Goal: Transaction & Acquisition: Purchase product/service

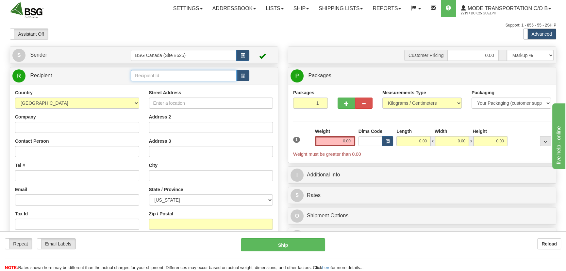
click at [174, 72] on input "text" at bounding box center [184, 75] width 106 height 11
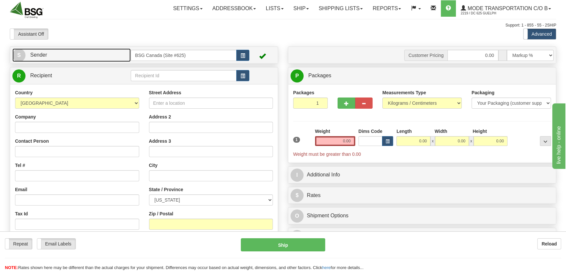
click at [68, 57] on link "S Sender" at bounding box center [71, 54] width 118 height 13
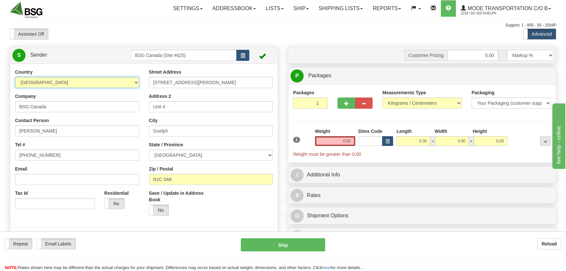
click at [99, 83] on select "[GEOGRAPHIC_DATA] [GEOGRAPHIC_DATA] [GEOGRAPHIC_DATA] [GEOGRAPHIC_DATA] [US_STA…" at bounding box center [77, 82] width 124 height 11
click at [193, 213] on div "Yes No" at bounding box center [177, 209] width 57 height 11
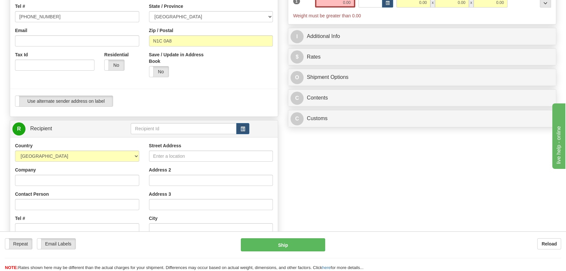
scroll to position [148, 0]
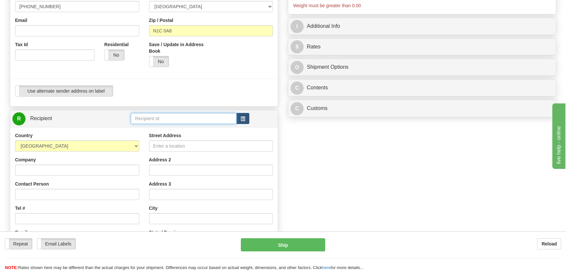
click at [162, 119] on input "text" at bounding box center [184, 118] width 106 height 11
click at [166, 126] on div "[GEOGRAPHIC_DATA]" at bounding box center [182, 128] width 99 height 7
type input "[GEOGRAPHIC_DATA]"
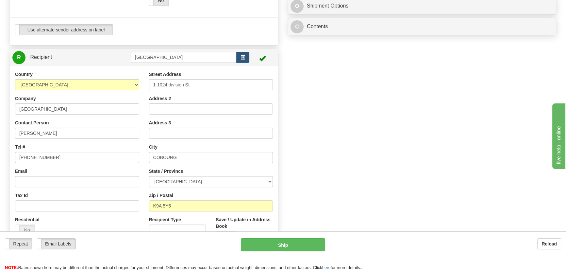
scroll to position [213, 0]
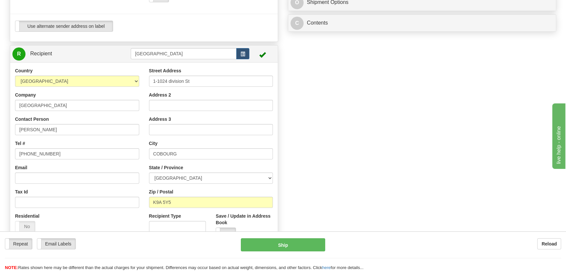
type input "0.00"
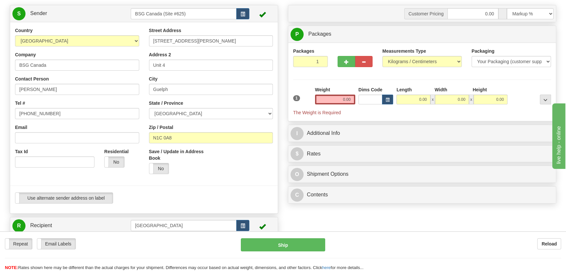
scroll to position [35, 0]
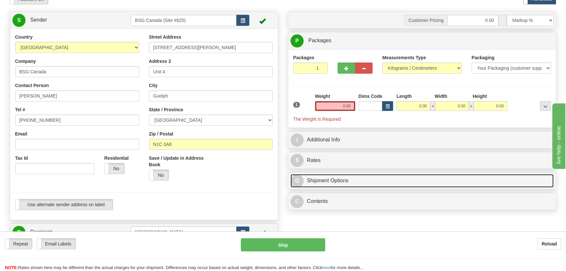
click at [350, 180] on link "O Shipment Options" at bounding box center [422, 180] width 263 height 13
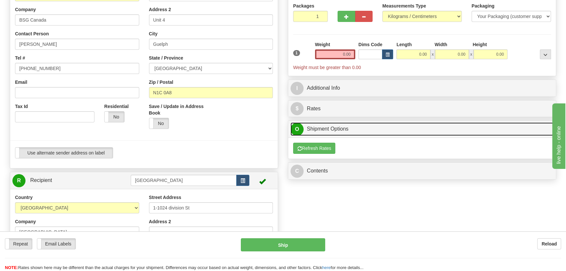
scroll to position [65, 0]
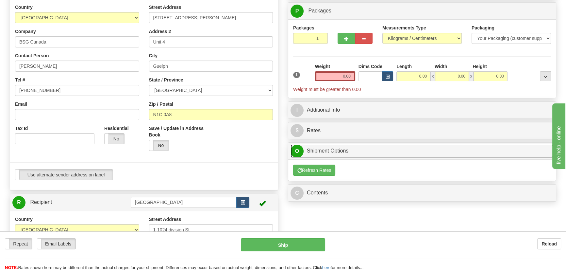
click at [336, 147] on link "O Shipment Options" at bounding box center [422, 150] width 263 height 13
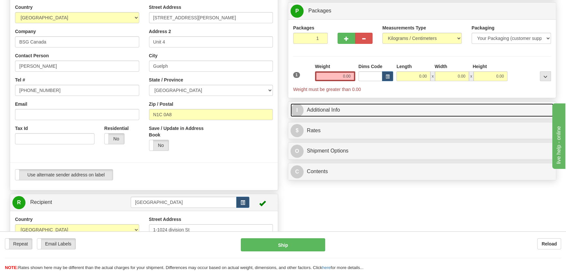
click at [343, 111] on link "I Additional Info" at bounding box center [422, 109] width 263 height 13
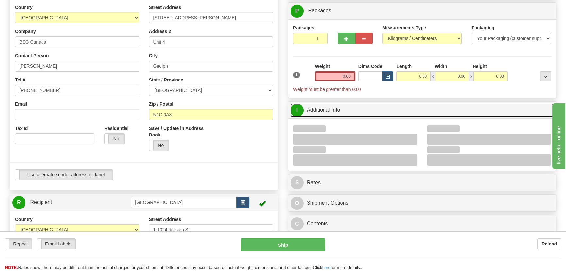
click at [341, 111] on link "I Additional Info" at bounding box center [422, 109] width 263 height 13
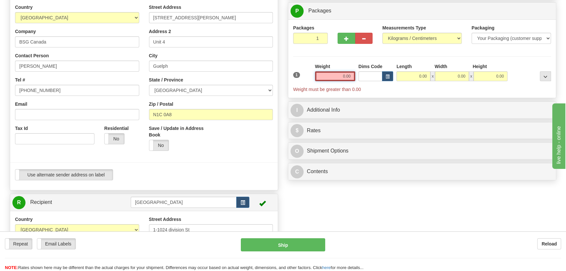
click at [341, 80] on input "0.00" at bounding box center [335, 76] width 40 height 10
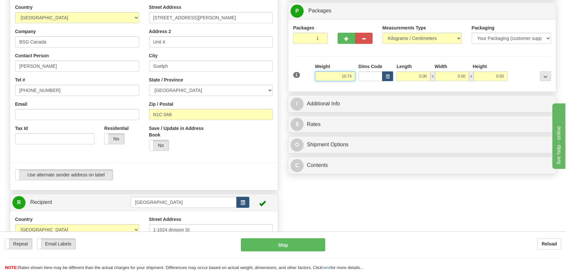
type input "10.74"
type input "20.00"
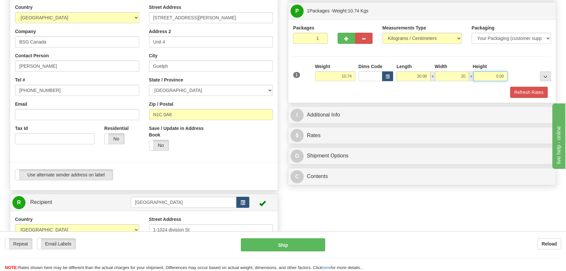
type input "20.00"
type input "10"
type input "10.00"
click at [510, 87] on button "Refresh Rates" at bounding box center [529, 92] width 38 height 11
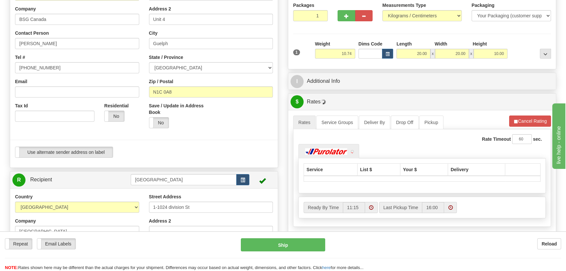
scroll to position [124, 0]
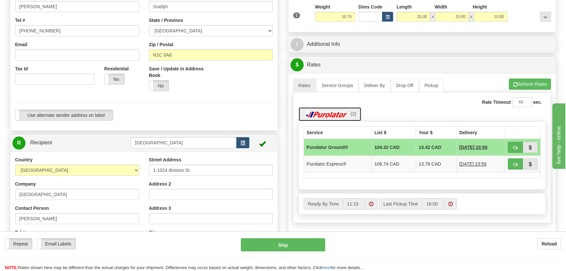
click at [335, 108] on link "(2)" at bounding box center [329, 114] width 63 height 14
click at [333, 112] on img at bounding box center [327, 114] width 46 height 7
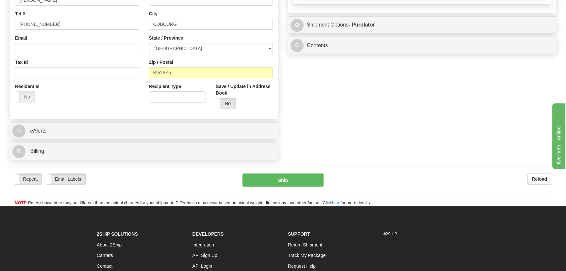
scroll to position [332, 0]
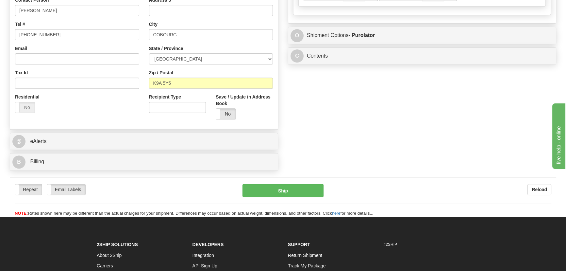
click at [135, 148] on div "@ eAlerts" at bounding box center [144, 141] width 268 height 17
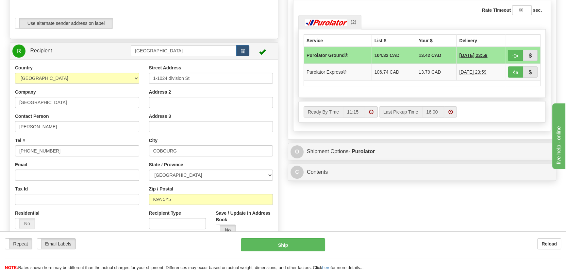
scroll to position [213, 0]
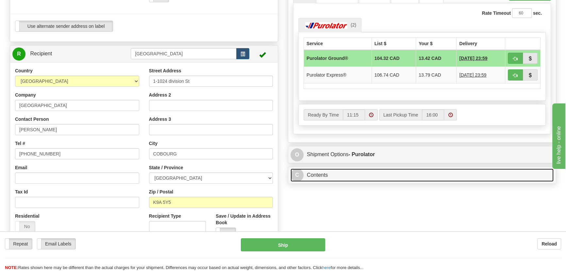
click at [352, 172] on link "C Contents" at bounding box center [422, 174] width 263 height 13
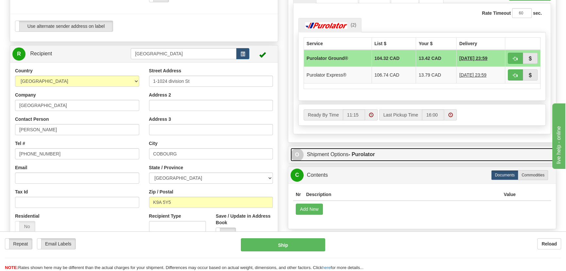
click at [373, 154] on strong "- Purolator" at bounding box center [362, 154] width 26 height 6
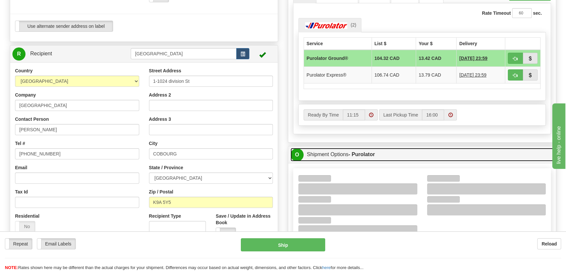
click at [371, 155] on strong "- Purolator" at bounding box center [362, 154] width 26 height 6
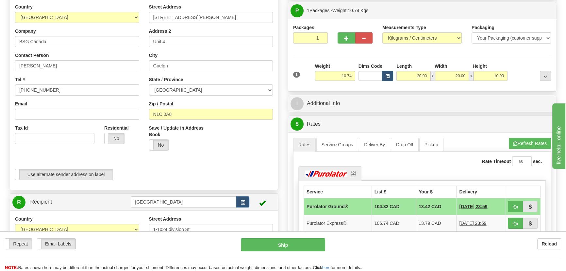
scroll to position [65, 0]
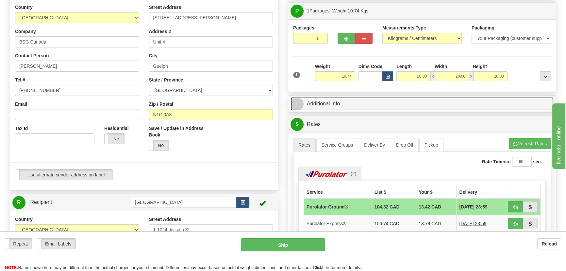
click at [347, 103] on link "I Additional Info" at bounding box center [422, 103] width 263 height 13
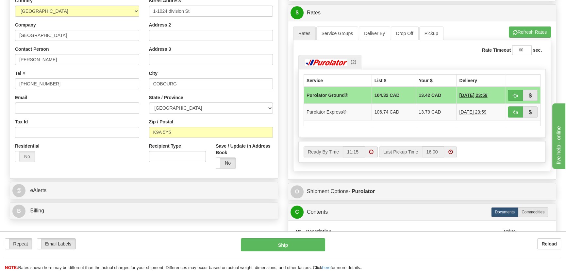
scroll to position [273, 0]
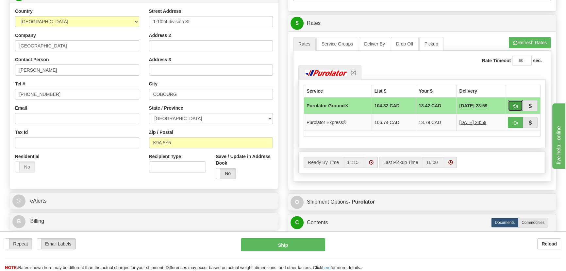
click at [518, 105] on span "button" at bounding box center [515, 106] width 5 height 4
type input "260"
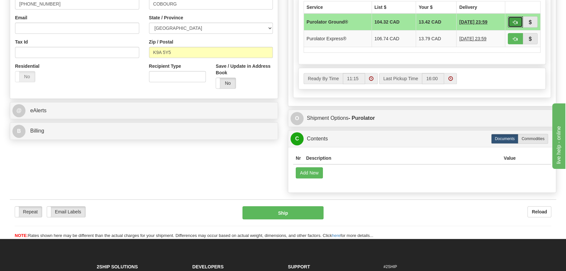
scroll to position [392, 0]
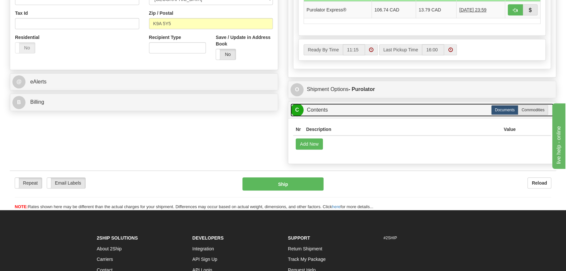
click at [320, 108] on link "C Contents" at bounding box center [422, 109] width 263 height 13
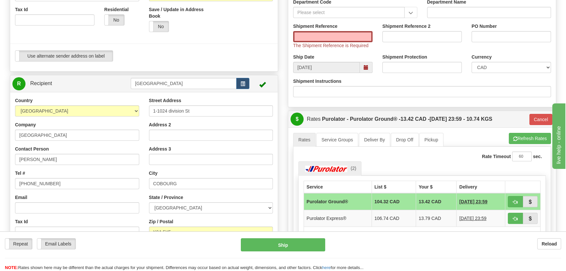
scroll to position [94, 0]
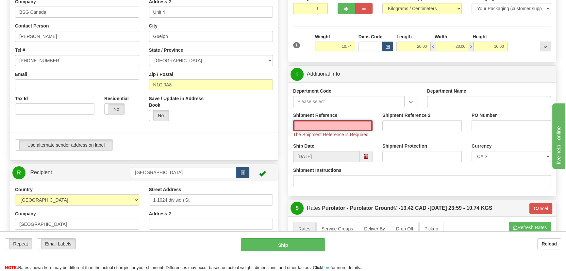
click at [354, 124] on input "Shipment Reference" at bounding box center [332, 125] width 79 height 11
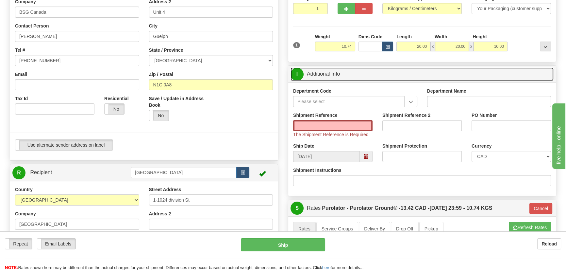
click at [357, 72] on link "I Additional Info" at bounding box center [422, 73] width 263 height 13
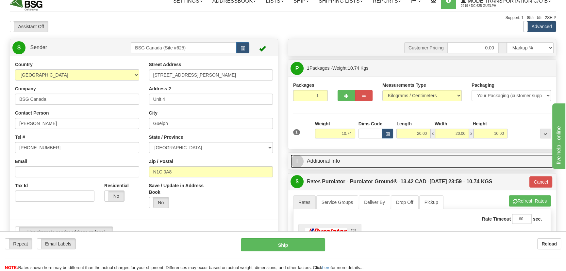
scroll to position [0, 0]
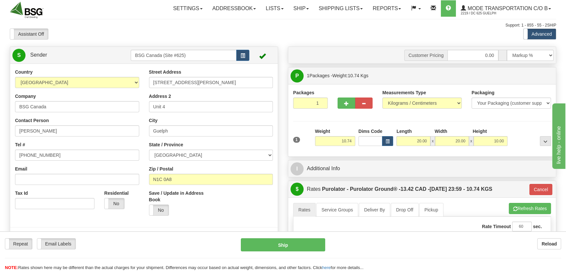
drag, startPoint x: 578, startPoint y: 170, endPoint x: 1095, endPoint y: 311, distance: 536.4
click at [544, 142] on span "..." at bounding box center [546, 142] width 4 height 4
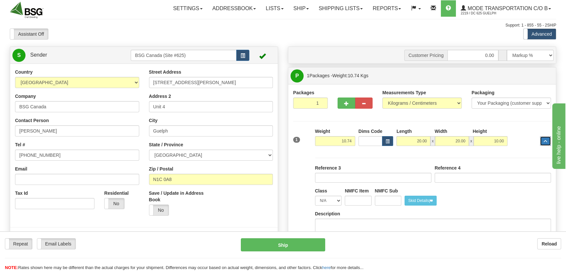
click at [546, 140] on span "..." at bounding box center [546, 142] width 4 height 4
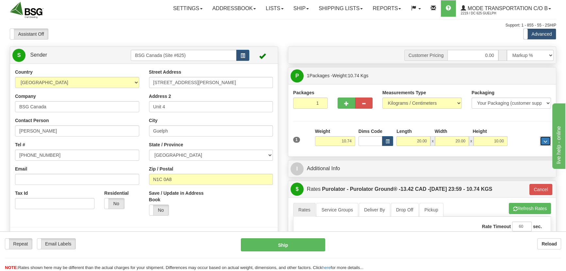
click at [546, 140] on span "..." at bounding box center [546, 142] width 4 height 4
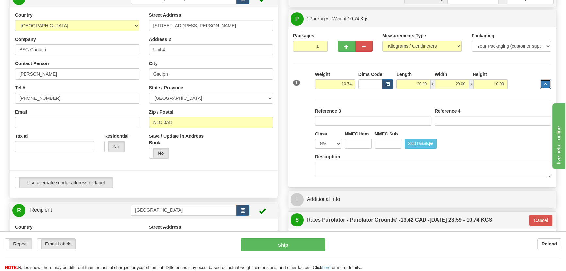
scroll to position [59, 0]
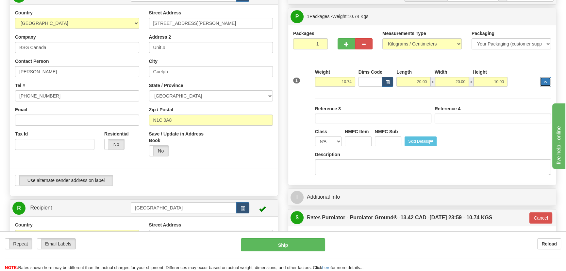
click at [546, 82] on span "..." at bounding box center [546, 82] width 4 height 4
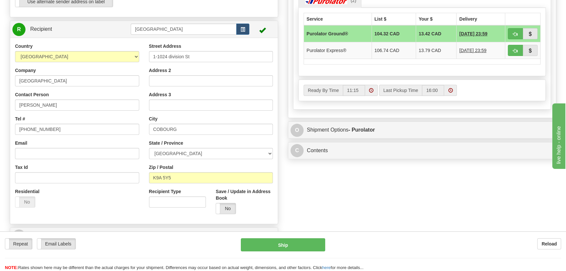
scroll to position [297, 0]
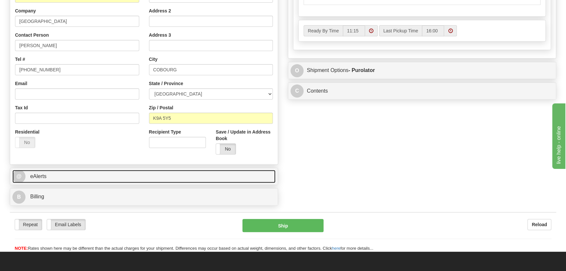
click at [51, 175] on link "@ eAlerts" at bounding box center [143, 176] width 263 height 13
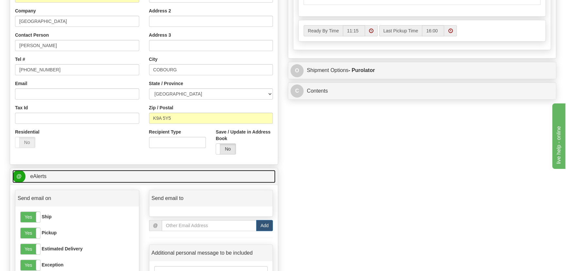
click at [65, 173] on link "@ eAlerts" at bounding box center [143, 176] width 263 height 13
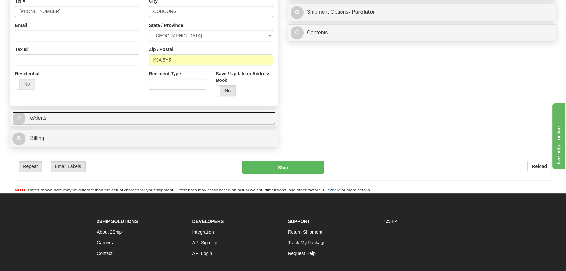
scroll to position [356, 0]
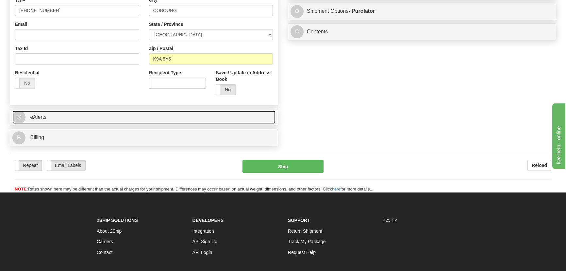
click at [69, 121] on link "@ eAlerts" at bounding box center [143, 117] width 263 height 13
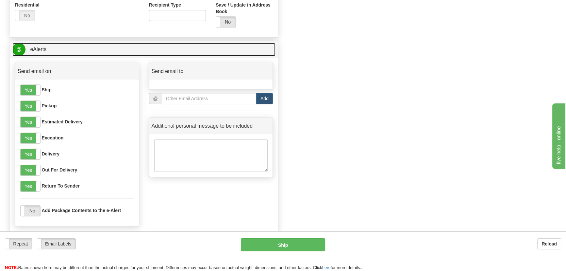
scroll to position [327, 0]
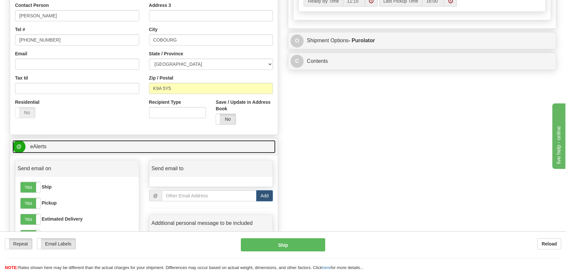
click at [82, 149] on link "@ eAlerts" at bounding box center [143, 146] width 263 height 13
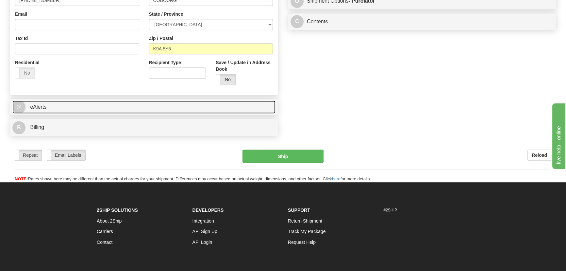
scroll to position [413, 0]
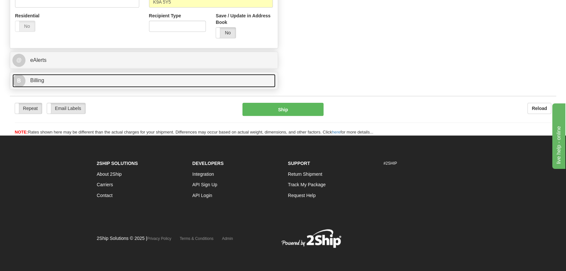
click at [67, 87] on link "B Billing" at bounding box center [143, 80] width 263 height 13
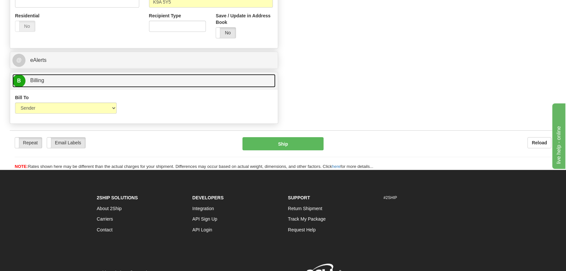
click at [71, 86] on link "B Billing" at bounding box center [143, 80] width 263 height 13
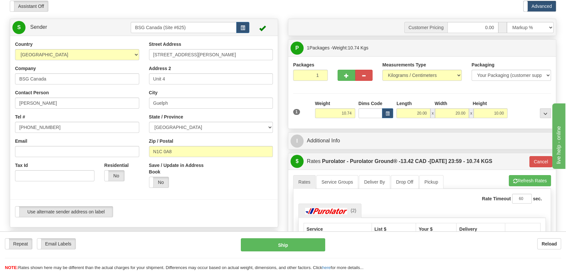
scroll to position [0, 0]
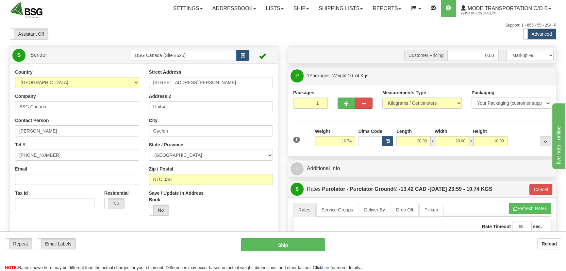
click at [539, 144] on div at bounding box center [530, 137] width 43 height 18
click at [542, 137] on button "..." at bounding box center [545, 141] width 11 height 10
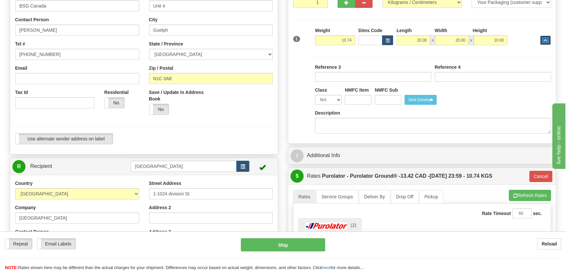
scroll to position [119, 0]
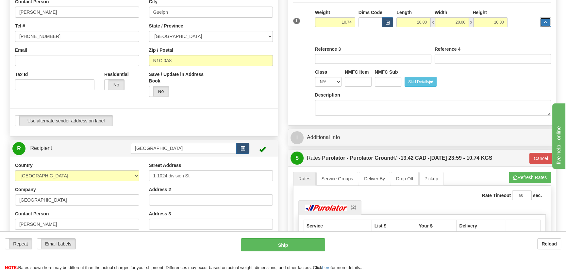
click at [542, 25] on button "..." at bounding box center [545, 22] width 11 height 10
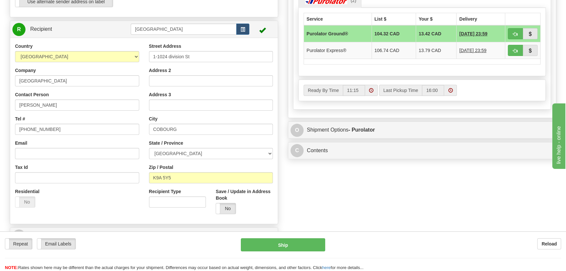
scroll to position [267, 0]
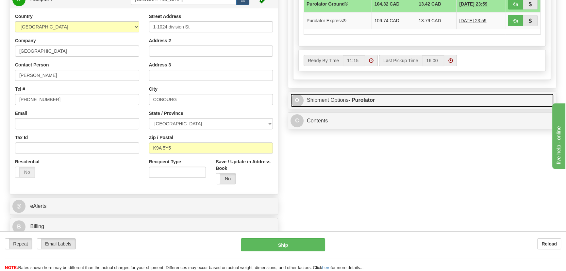
click at [340, 103] on link "O Shipment Options - Purolator" at bounding box center [422, 100] width 263 height 13
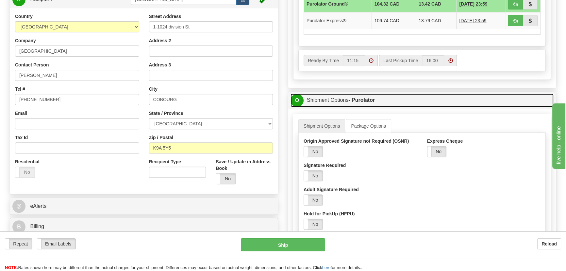
click at [358, 94] on link "O Shipment Options - Purolator" at bounding box center [422, 100] width 263 height 13
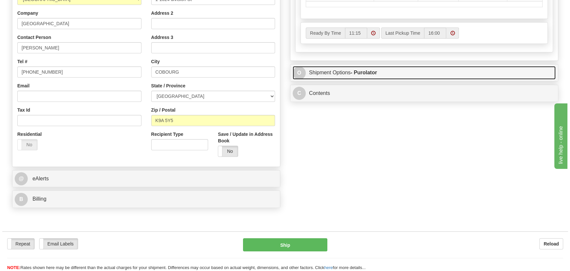
scroll to position [327, 0]
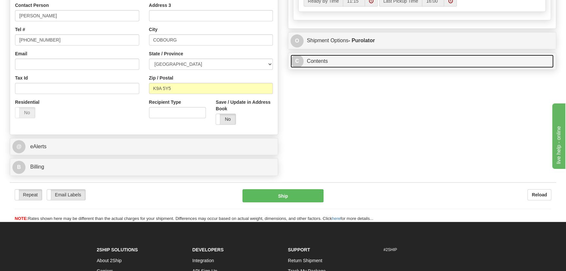
click at [347, 56] on link "C Contents" at bounding box center [422, 61] width 263 height 13
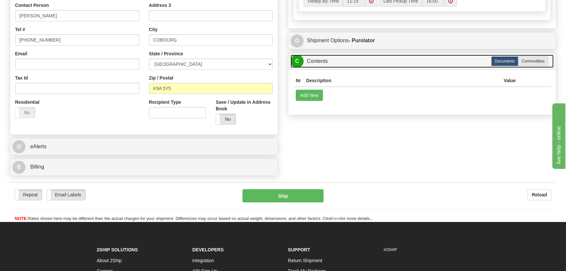
click at [374, 55] on link "C Contents" at bounding box center [422, 61] width 263 height 13
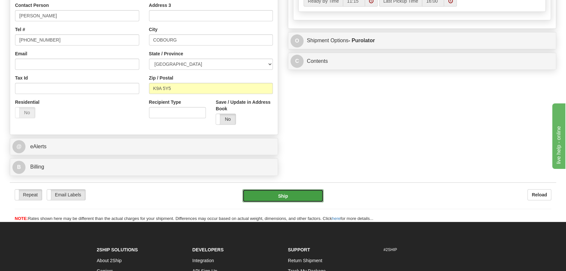
click at [304, 195] on button "Ship" at bounding box center [283, 195] width 81 height 13
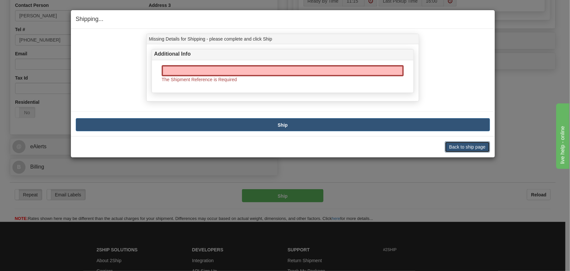
click at [463, 145] on button "Back to ship page" at bounding box center [467, 146] width 45 height 11
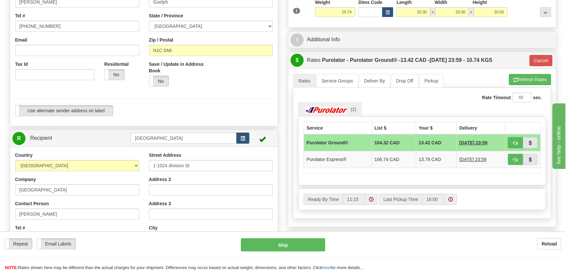
scroll to position [119, 0]
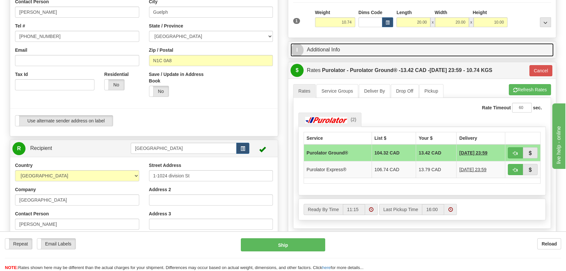
click at [344, 51] on link "I Additional Info" at bounding box center [422, 49] width 263 height 13
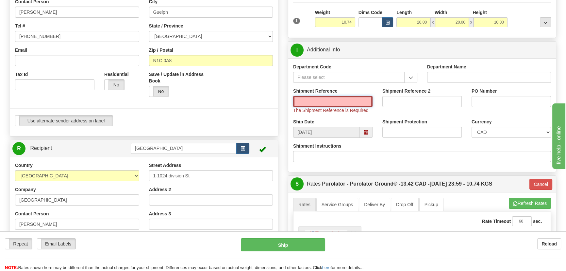
click at [347, 101] on input "Shipment Reference" at bounding box center [332, 101] width 79 height 11
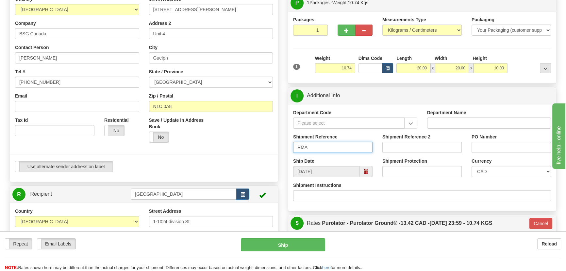
scroll to position [59, 0]
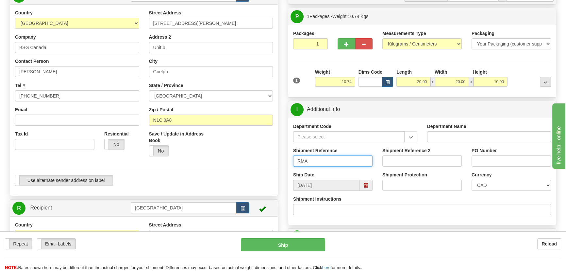
type input "RMA"
click at [96, 47] on input "BSG Canada" at bounding box center [77, 47] width 124 height 11
click at [192, 18] on input "[STREET_ADDRESS][PERSON_NAME]" at bounding box center [211, 23] width 124 height 11
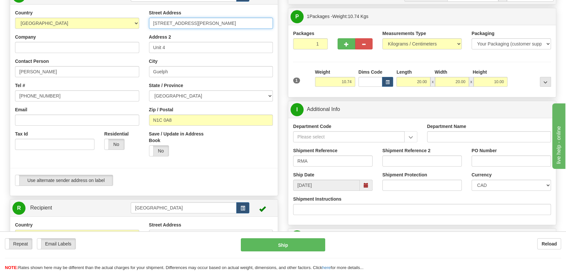
click at [192, 18] on input "[STREET_ADDRESS][PERSON_NAME]" at bounding box center [211, 23] width 124 height 11
click at [178, 48] on input "Unit 4" at bounding box center [211, 47] width 124 height 11
type input "Unit"
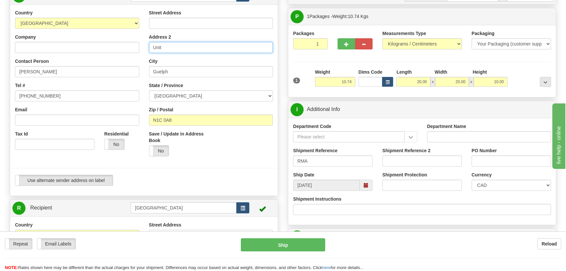
click at [178, 46] on input "Unit" at bounding box center [211, 47] width 124 height 11
click at [169, 70] on input "Guelph" at bounding box center [211, 71] width 124 height 11
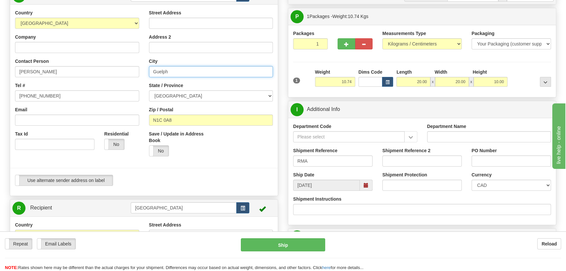
click at [169, 70] on input "Guelph" at bounding box center [211, 71] width 124 height 11
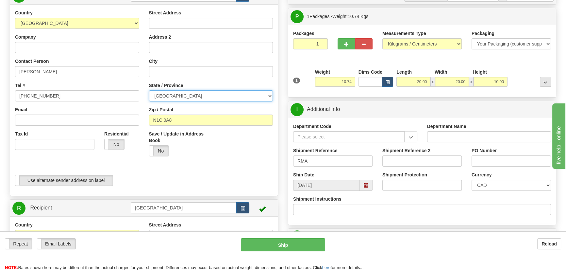
click at [172, 92] on select "[GEOGRAPHIC_DATA] [GEOGRAPHIC_DATA] [GEOGRAPHIC_DATA] [GEOGRAPHIC_DATA] [GEOGRA…" at bounding box center [211, 95] width 124 height 11
click at [149, 90] on select "[GEOGRAPHIC_DATA] [GEOGRAPHIC_DATA] [GEOGRAPHIC_DATA] [GEOGRAPHIC_DATA] [GEOGRA…" at bounding box center [211, 95] width 124 height 11
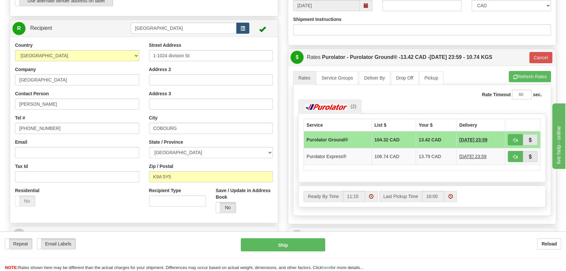
scroll to position [267, 0]
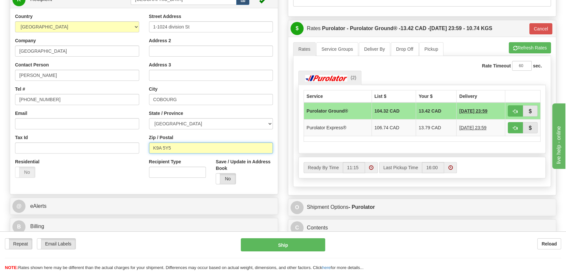
drag, startPoint x: 185, startPoint y: 145, endPoint x: 133, endPoint y: 146, distance: 51.7
click at [133, 145] on div "Country [GEOGRAPHIC_DATA] [GEOGRAPHIC_DATA] [GEOGRAPHIC_DATA] [GEOGRAPHIC_DATA]…" at bounding box center [144, 101] width 268 height 176
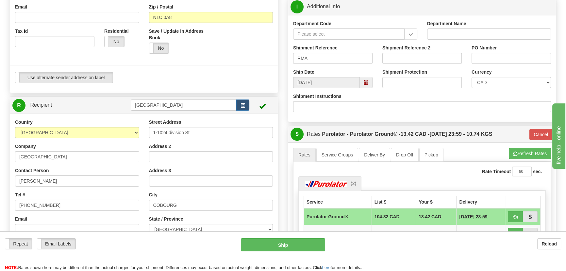
scroll to position [148, 0]
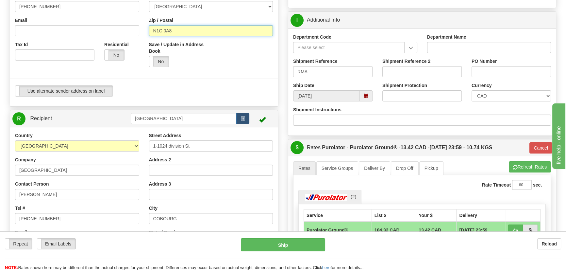
drag, startPoint x: 193, startPoint y: 34, endPoint x: 139, endPoint y: 32, distance: 54.3
click at [139, 32] on div "Country [GEOGRAPHIC_DATA] [GEOGRAPHIC_DATA] [GEOGRAPHIC_DATA] [GEOGRAPHIC_DATA]…" at bounding box center [144, 10] width 268 height 181
paste input "K9A 5Y5"
type input "K9A 5Y5"
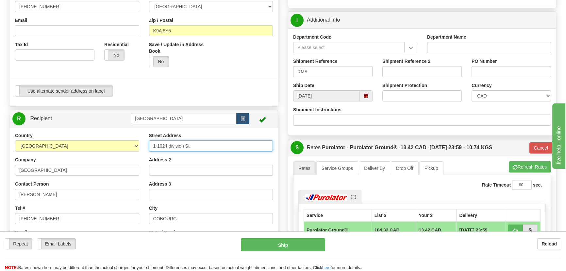
type input "260"
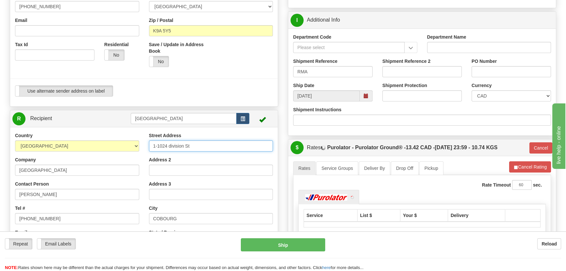
drag, startPoint x: 195, startPoint y: 144, endPoint x: 133, endPoint y: 143, distance: 62.1
click at [133, 143] on div "Country [GEOGRAPHIC_DATA] [GEOGRAPHIC_DATA] [GEOGRAPHIC_DATA] [GEOGRAPHIC_DATA]…" at bounding box center [144, 220] width 268 height 176
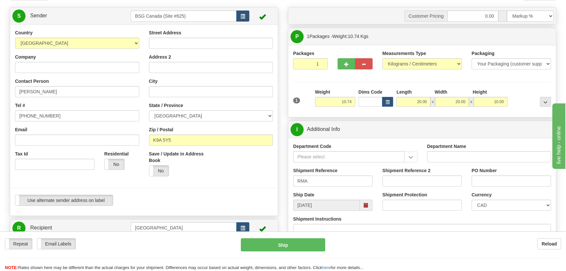
scroll to position [29, 0]
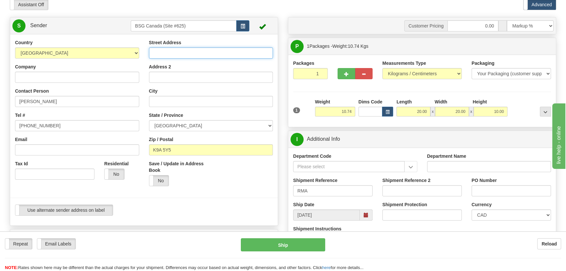
click at [191, 54] on input "Street Address" at bounding box center [211, 52] width 124 height 11
paste input "1-1024 division St"
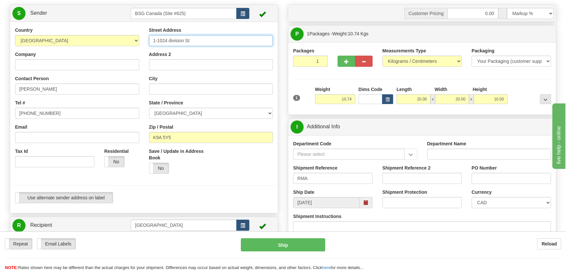
scroll to position [59, 0]
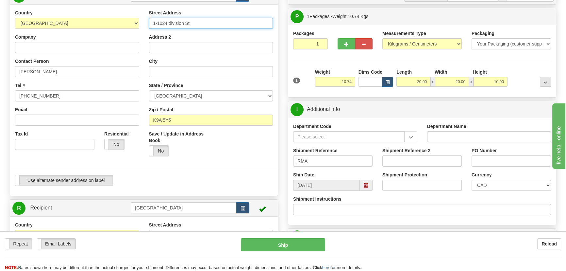
type input "1-1024 division St"
drag, startPoint x: 58, startPoint y: 68, endPoint x: -49, endPoint y: 68, distance: 106.3
click at [0, 68] on html "Training Course Close Toggle navigation Settings Shipping Preferences New Sende…" at bounding box center [283, 76] width 566 height 271
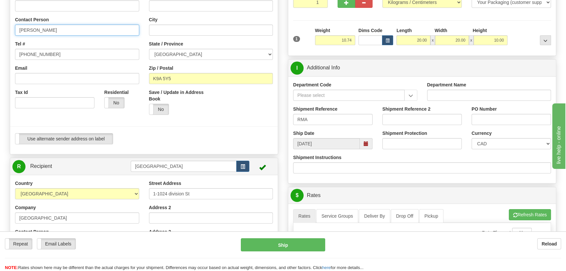
scroll to position [148, 0]
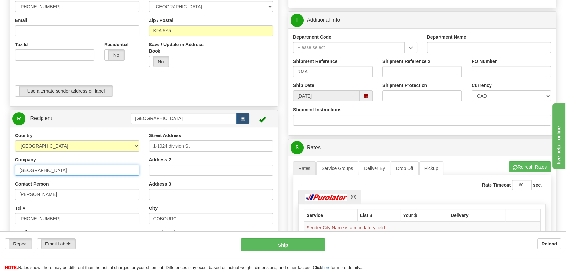
click at [72, 171] on input "[GEOGRAPHIC_DATA]" at bounding box center [77, 169] width 124 height 11
drag, startPoint x: 49, startPoint y: 197, endPoint x: -7, endPoint y: 197, distance: 55.3
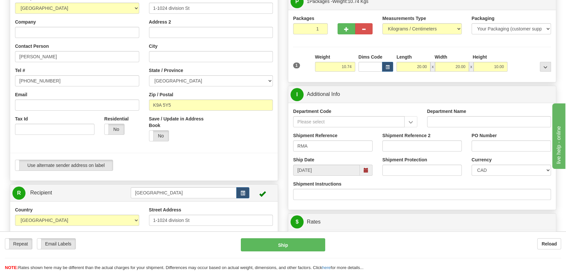
scroll to position [59, 0]
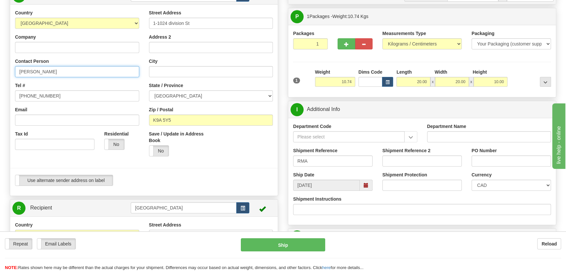
drag, startPoint x: 76, startPoint y: 75, endPoint x: 15, endPoint y: 70, distance: 61.0
click at [15, 70] on input "[PERSON_NAME]" at bounding box center [77, 71] width 124 height 11
type input "[PERSON_NAME]"
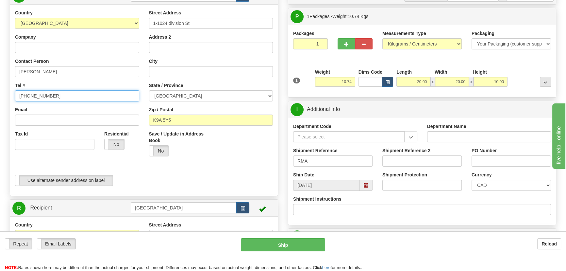
drag, startPoint x: 68, startPoint y: 95, endPoint x: -54, endPoint y: 93, distance: 122.0
click at [0, 93] on html "Training Course Close Toggle navigation Settings Shipping Preferences New Sende…" at bounding box center [283, 76] width 566 height 271
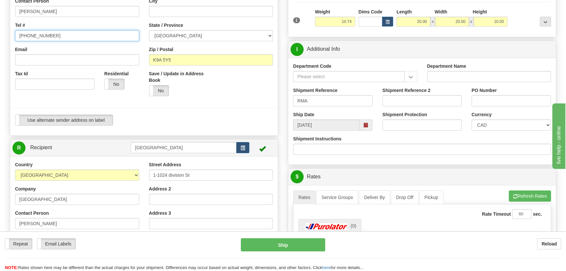
scroll to position [178, 0]
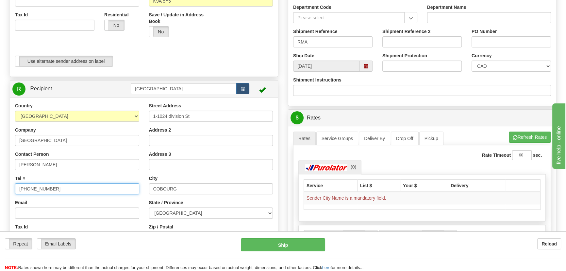
click at [53, 193] on input "[PHONE_NUMBER]" at bounding box center [77, 188] width 124 height 11
drag, startPoint x: 66, startPoint y: 190, endPoint x: -16, endPoint y: 187, distance: 81.8
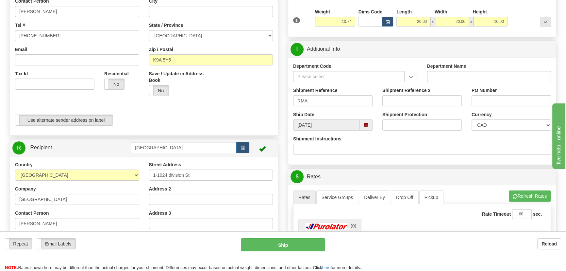
scroll to position [119, 0]
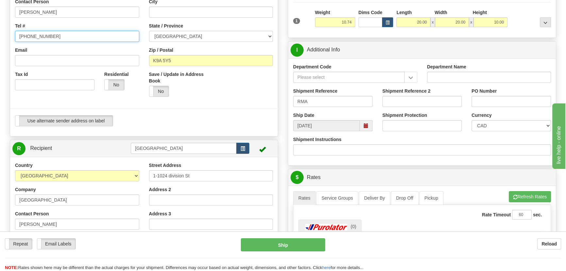
drag, startPoint x: 69, startPoint y: 30, endPoint x: 4, endPoint y: 34, distance: 64.9
click at [2, 33] on div "Toggle navigation Settings Shipping Preferences Fields Preferences New" at bounding box center [283, 150] width 566 height 539
paste input "[PHONE_NUMBER]"
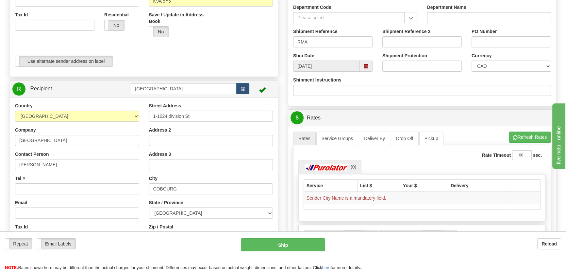
type input "[PHONE_NUMBER]"
click at [222, 89] on input "[GEOGRAPHIC_DATA]" at bounding box center [184, 88] width 106 height 11
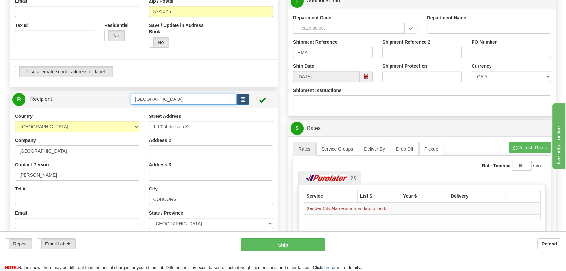
scroll to position [178, 0]
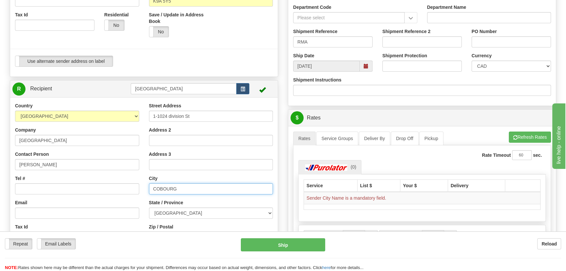
drag, startPoint x: 193, startPoint y: 190, endPoint x: 99, endPoint y: 193, distance: 94.6
click at [99, 193] on div "Country [GEOGRAPHIC_DATA] [GEOGRAPHIC_DATA] [GEOGRAPHIC_DATA] [GEOGRAPHIC_DATA]…" at bounding box center [144, 190] width 268 height 176
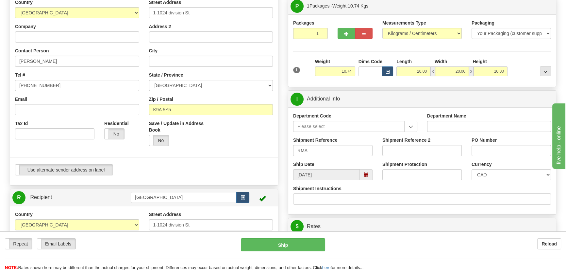
scroll to position [59, 0]
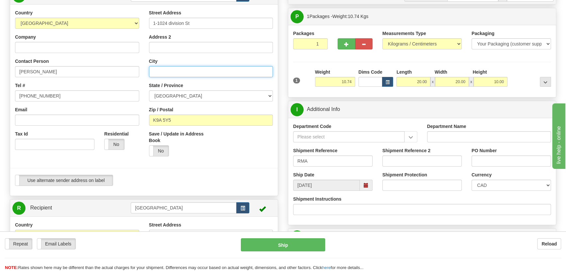
click at [178, 70] on input "City" at bounding box center [211, 71] width 124 height 11
paste input "COBOURG"
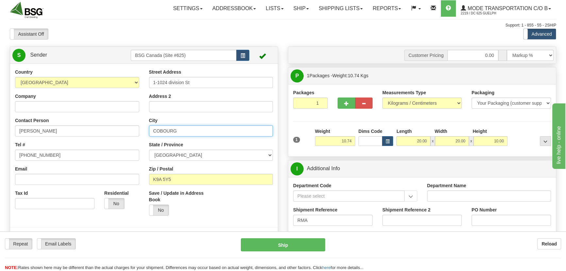
scroll to position [0, 0]
type input "COBOURG"
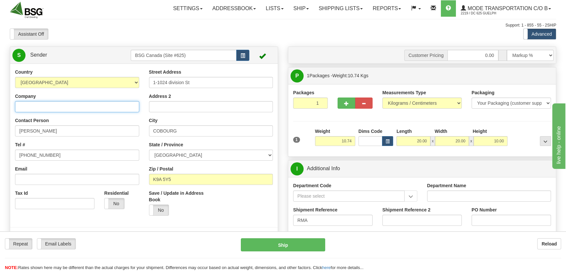
click at [92, 107] on input "Company" at bounding box center [77, 106] width 124 height 11
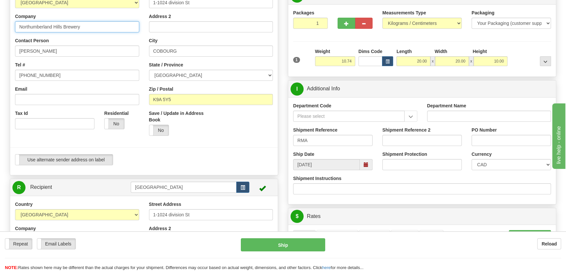
scroll to position [148, 0]
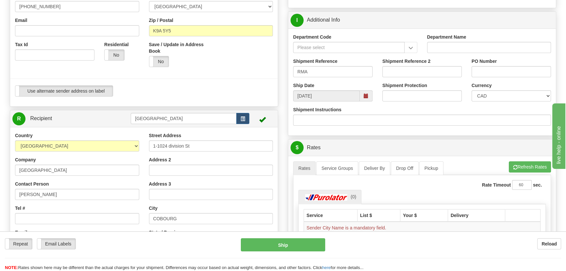
type input "Northumberland Hills Brewery"
click at [183, 115] on input "[GEOGRAPHIC_DATA]" at bounding box center [184, 118] width 106 height 11
click at [173, 119] on input "625" at bounding box center [184, 118] width 106 height 11
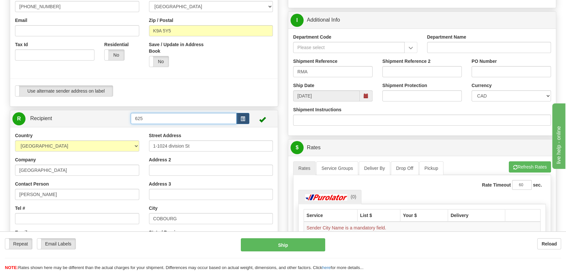
click at [173, 119] on input "625" at bounding box center [184, 118] width 106 height 11
type input "d"
click at [173, 124] on li "BSG CANADA (GUELPH-ING)" at bounding box center [183, 128] width 105 height 9
type input "BSG CANADA (GUELPH-ING)"
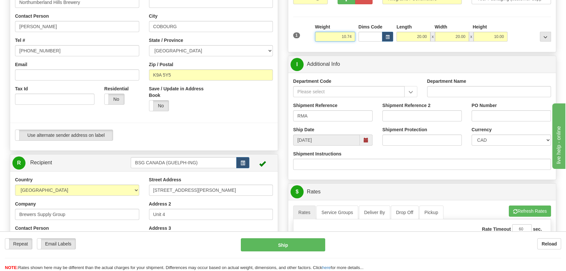
scroll to position [119, 0]
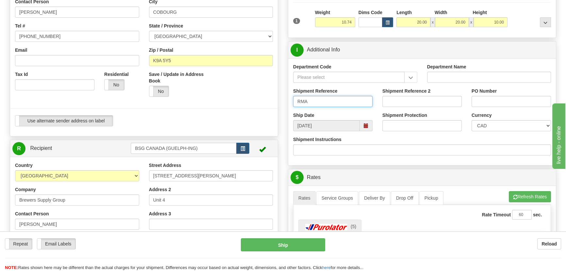
click at [341, 101] on input "RMA" at bounding box center [332, 101] width 79 height 11
paste input "-007856"
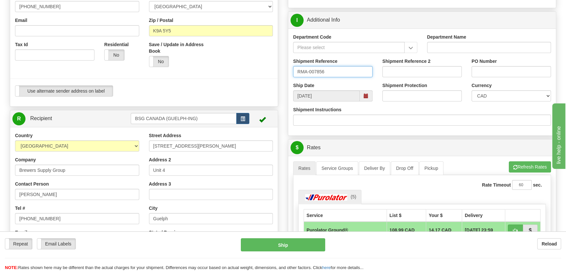
scroll to position [89, 0]
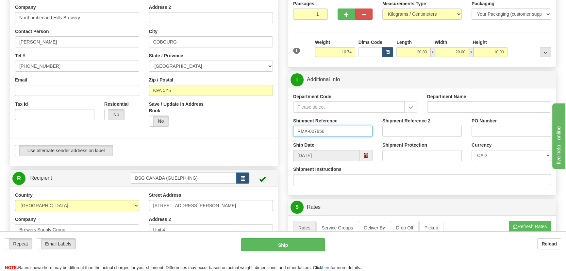
type input "RMA-007856"
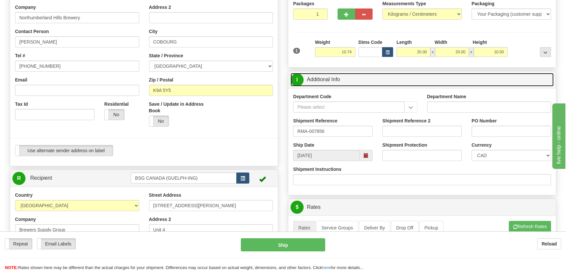
click at [335, 73] on link "I Additional Info" at bounding box center [422, 79] width 263 height 13
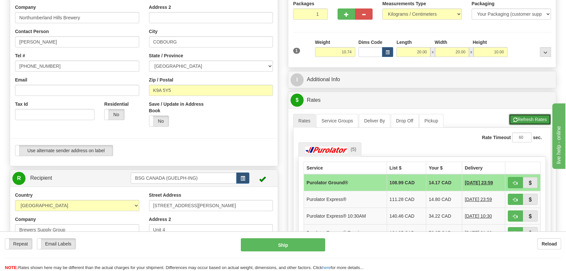
click at [545, 118] on button "Refresh Rates" at bounding box center [530, 119] width 42 height 11
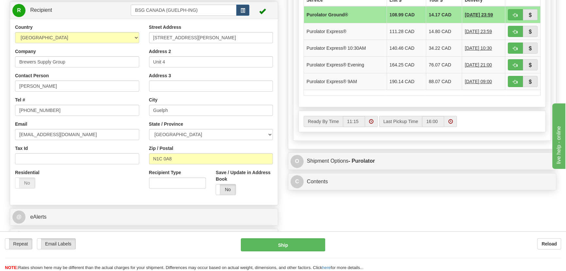
scroll to position [208, 0]
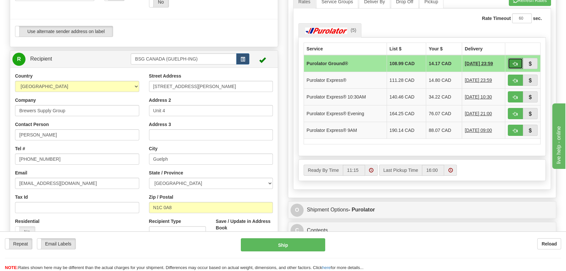
click at [513, 62] on span "button" at bounding box center [515, 64] width 5 height 4
type input "260"
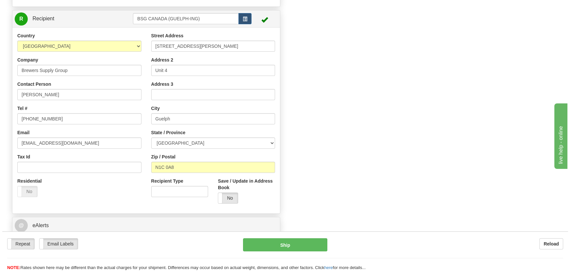
scroll to position [386, 0]
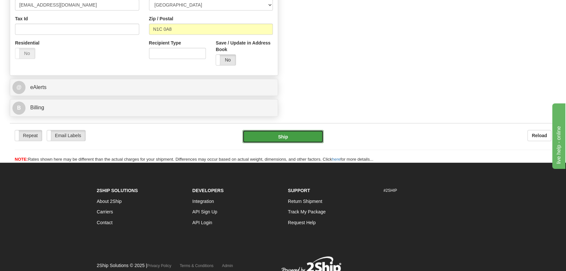
click at [290, 135] on button "Ship" at bounding box center [283, 136] width 81 height 13
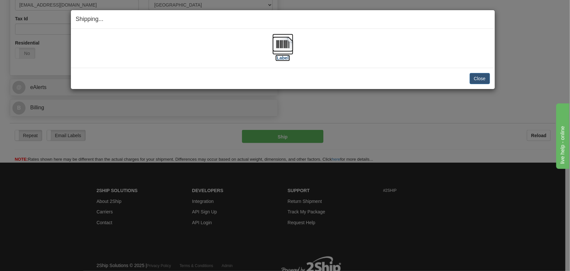
click at [288, 57] on label "[Label]" at bounding box center [283, 58] width 15 height 7
